Goal: Information Seeking & Learning: Learn about a topic

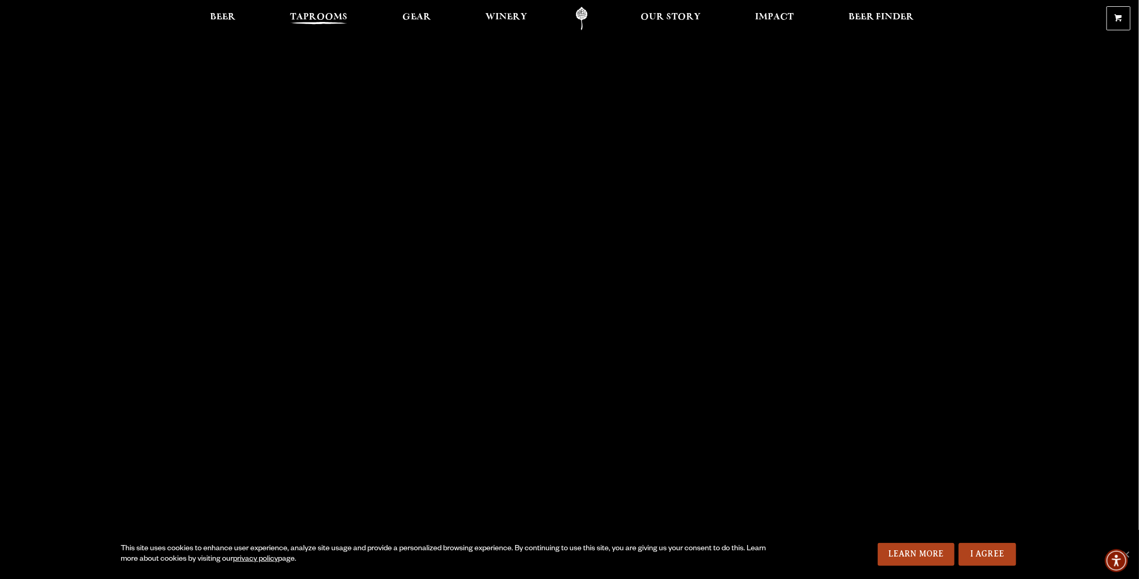
click at [326, 18] on span "Taprooms" at bounding box center [318, 17] width 57 height 8
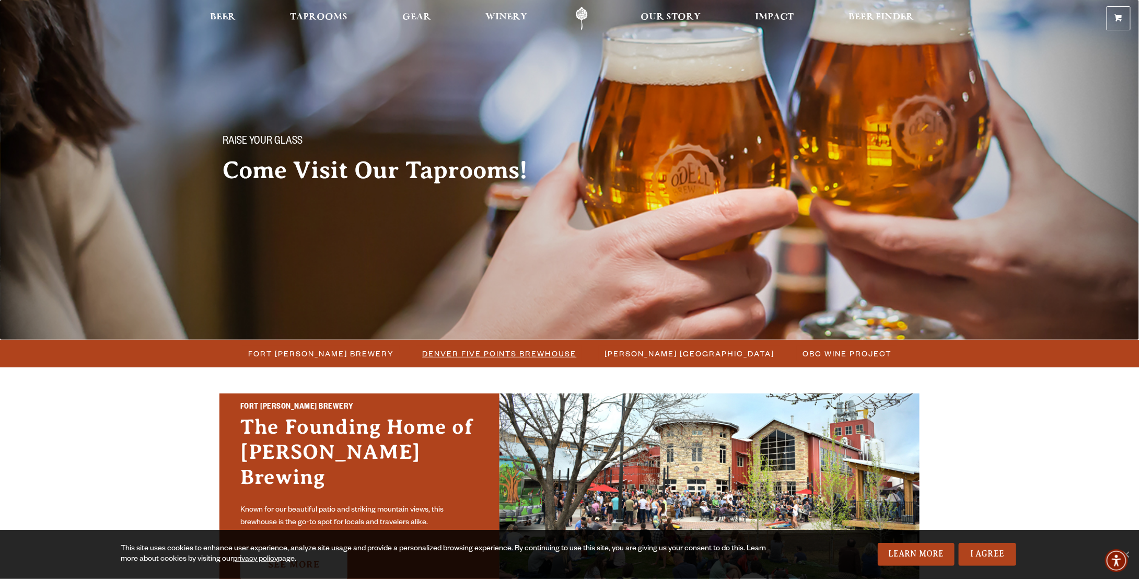
click at [517, 357] on span "Denver Five Points Brewhouse" at bounding box center [500, 353] width 154 height 15
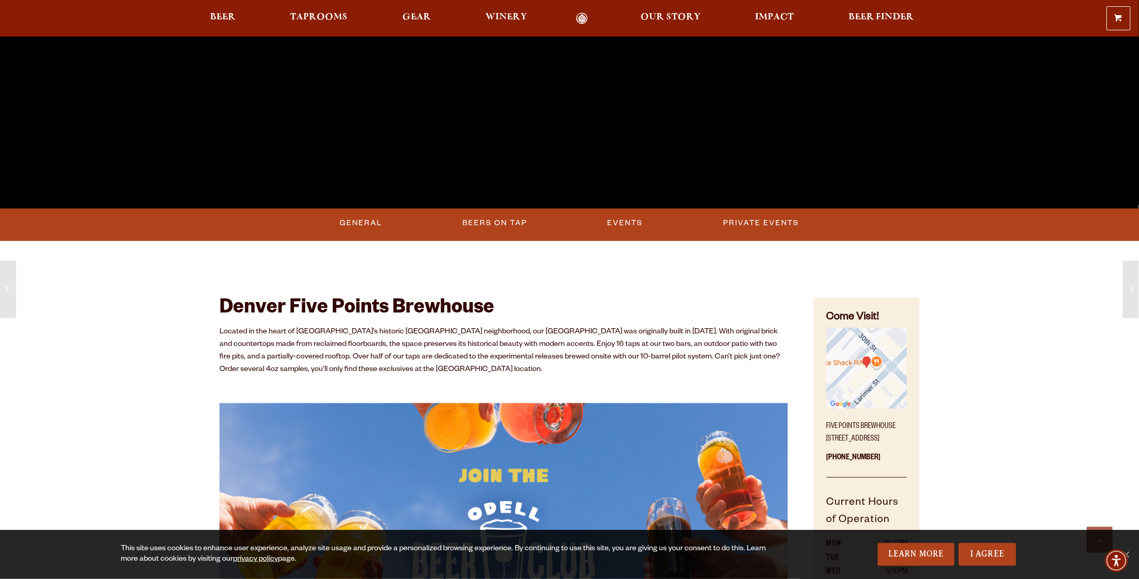
scroll to position [313, 0]
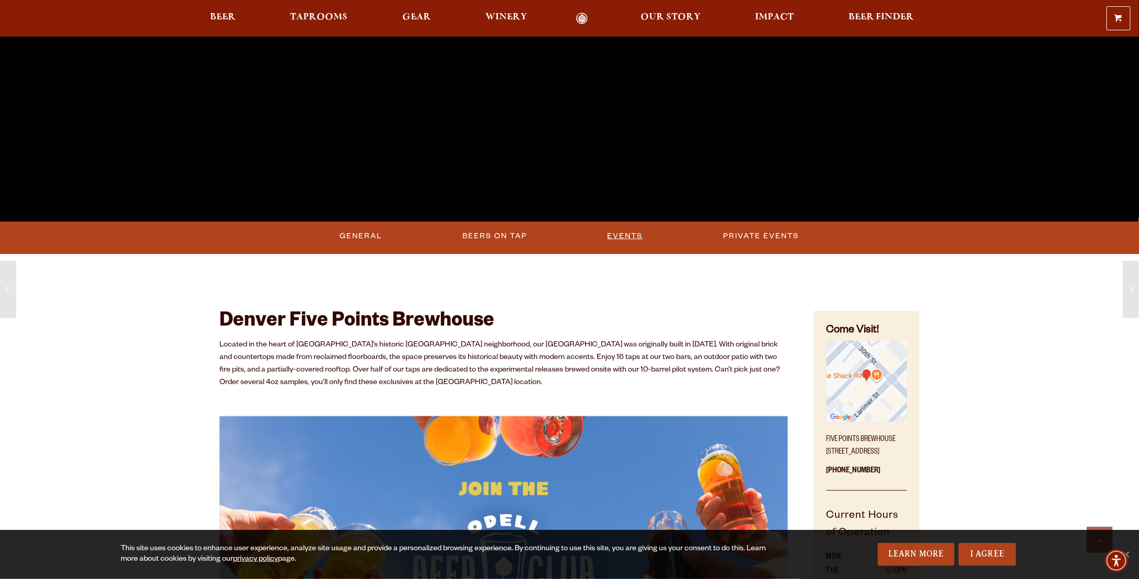
click at [628, 234] on link "Events" at bounding box center [625, 236] width 44 height 24
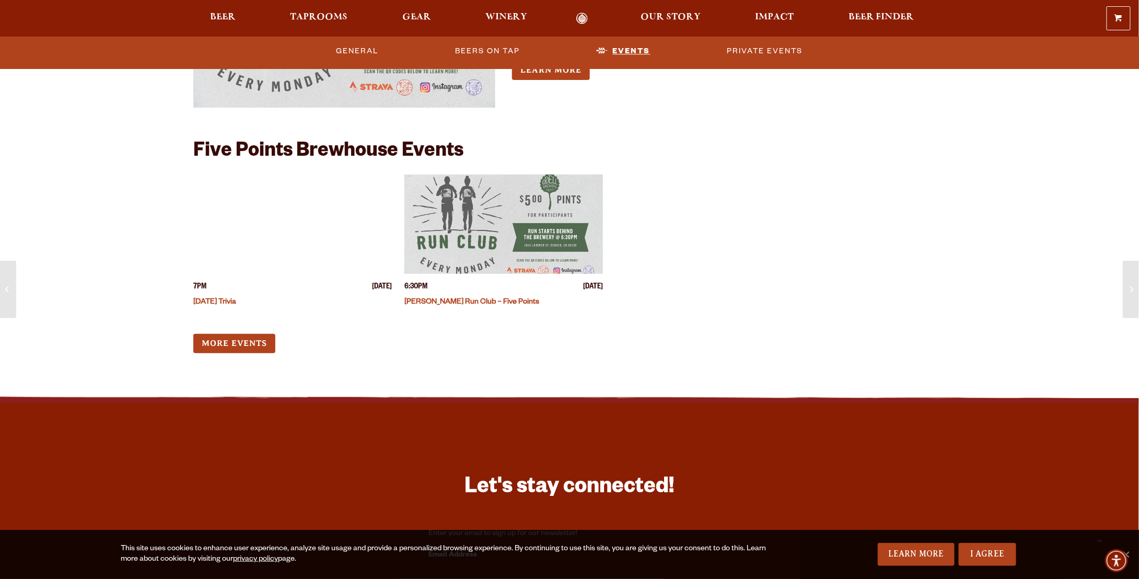
scroll to position [3293, 0]
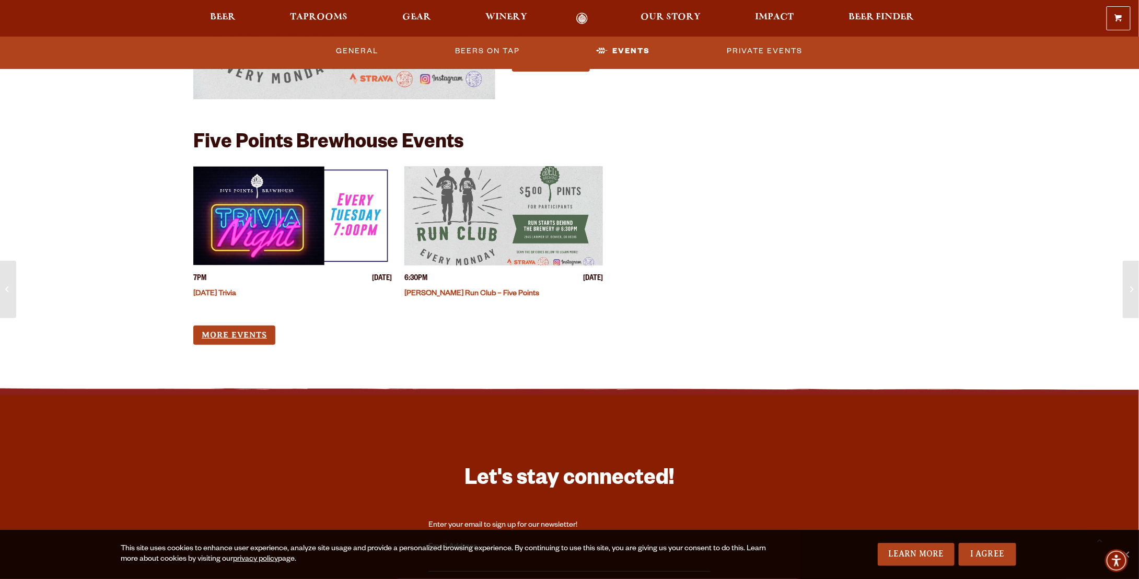
click at [233, 326] on link "More Events" at bounding box center [234, 334] width 82 height 19
click at [327, 16] on span "Taprooms" at bounding box center [318, 17] width 57 height 8
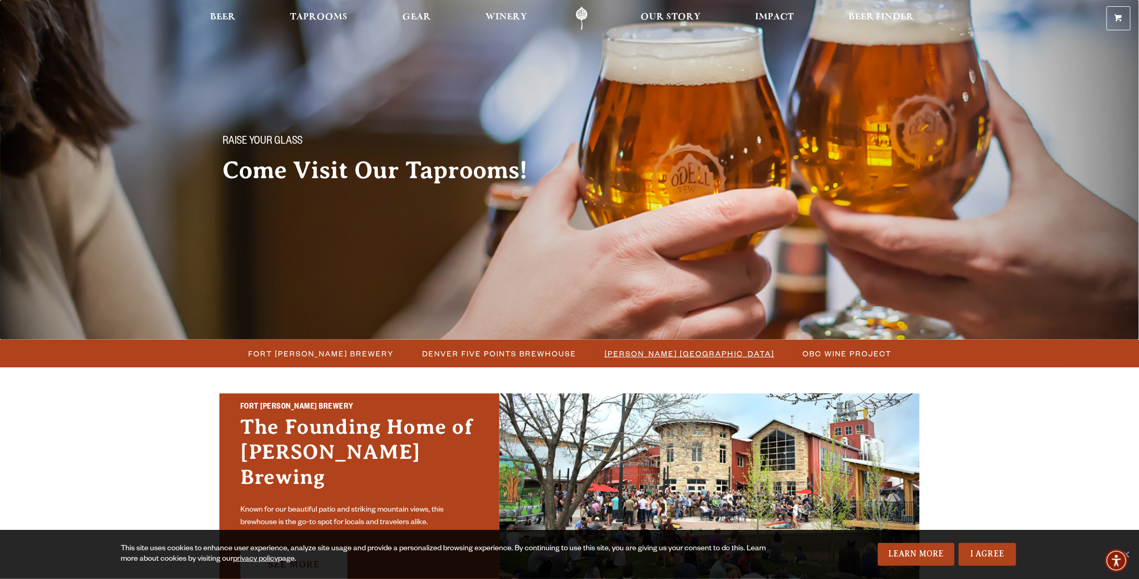
click at [696, 354] on span "[PERSON_NAME] [GEOGRAPHIC_DATA]" at bounding box center [690, 353] width 170 height 15
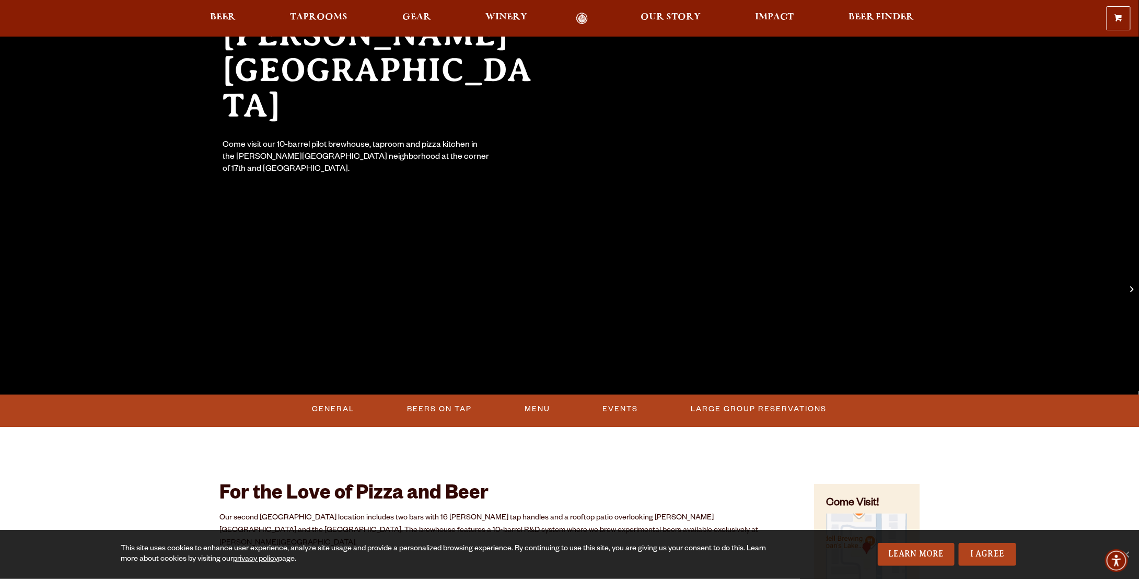
scroll to position [157, 0]
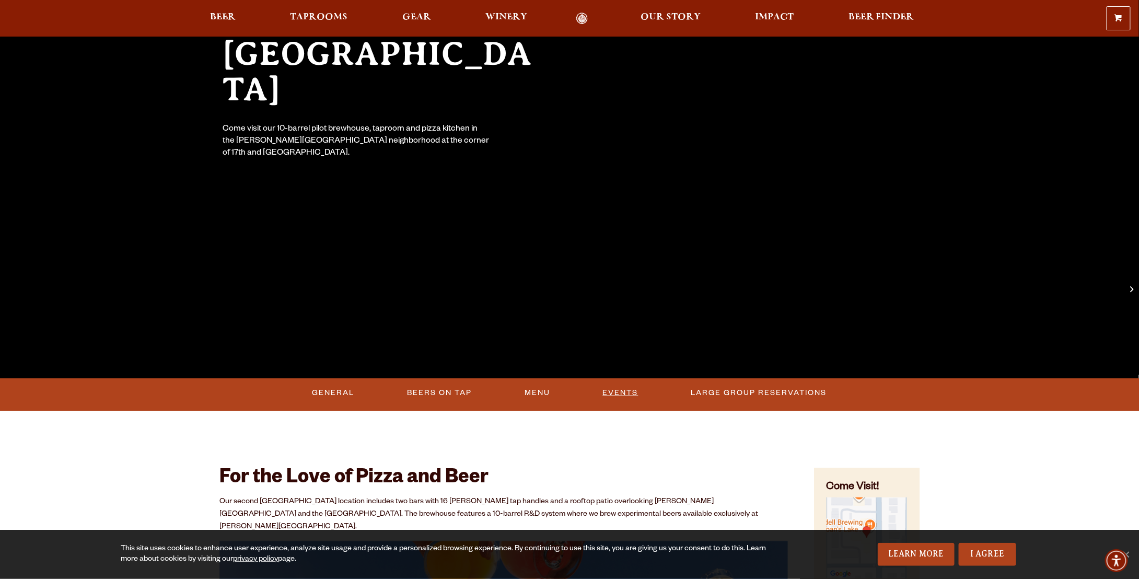
click at [625, 390] on link "Events" at bounding box center [621, 393] width 44 height 24
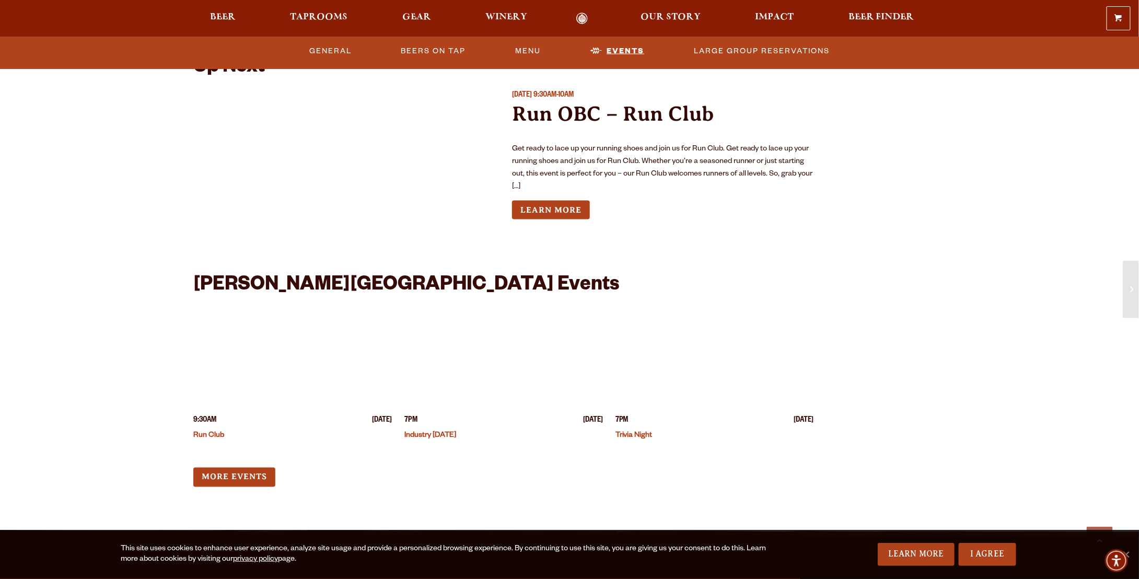
scroll to position [2669, 0]
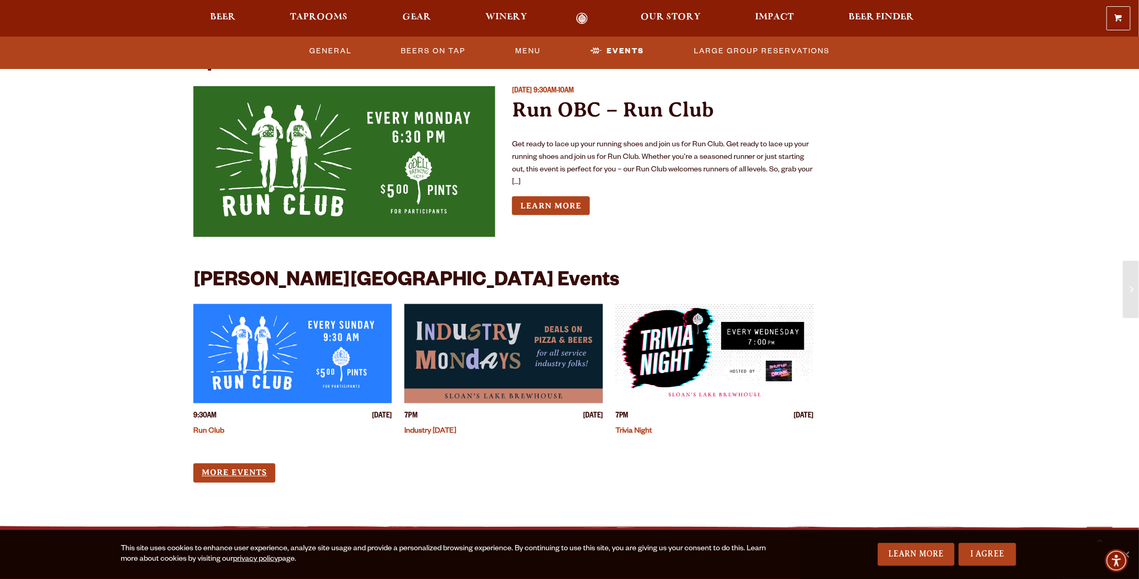
click at [249, 463] on link "More Events" at bounding box center [234, 472] width 82 height 19
